Goal: Find specific page/section: Find specific page/section

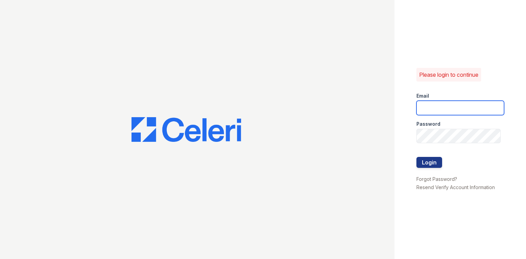
click at [446, 105] on input "email" at bounding box center [461, 108] width 88 height 14
type input "[EMAIL_ADDRESS][DOMAIN_NAME]"
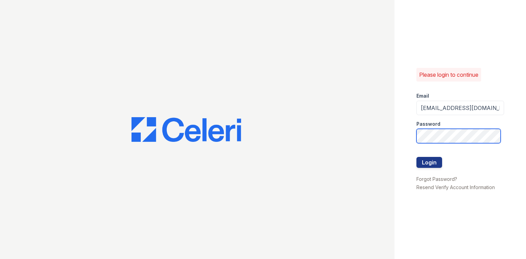
click at [417, 157] on button "Login" at bounding box center [430, 162] width 26 height 11
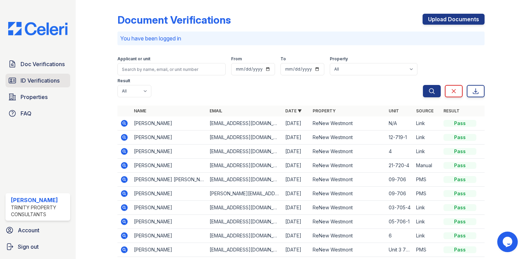
drag, startPoint x: 41, startPoint y: 80, endPoint x: 46, endPoint y: 79, distance: 5.2
click at [41, 80] on span "ID Verifications" at bounding box center [40, 80] width 39 height 8
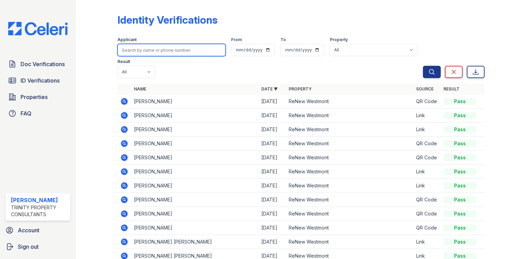
click at [159, 48] on input "search" at bounding box center [172, 50] width 108 height 12
